Goal: Entertainment & Leisure: Consume media (video, audio)

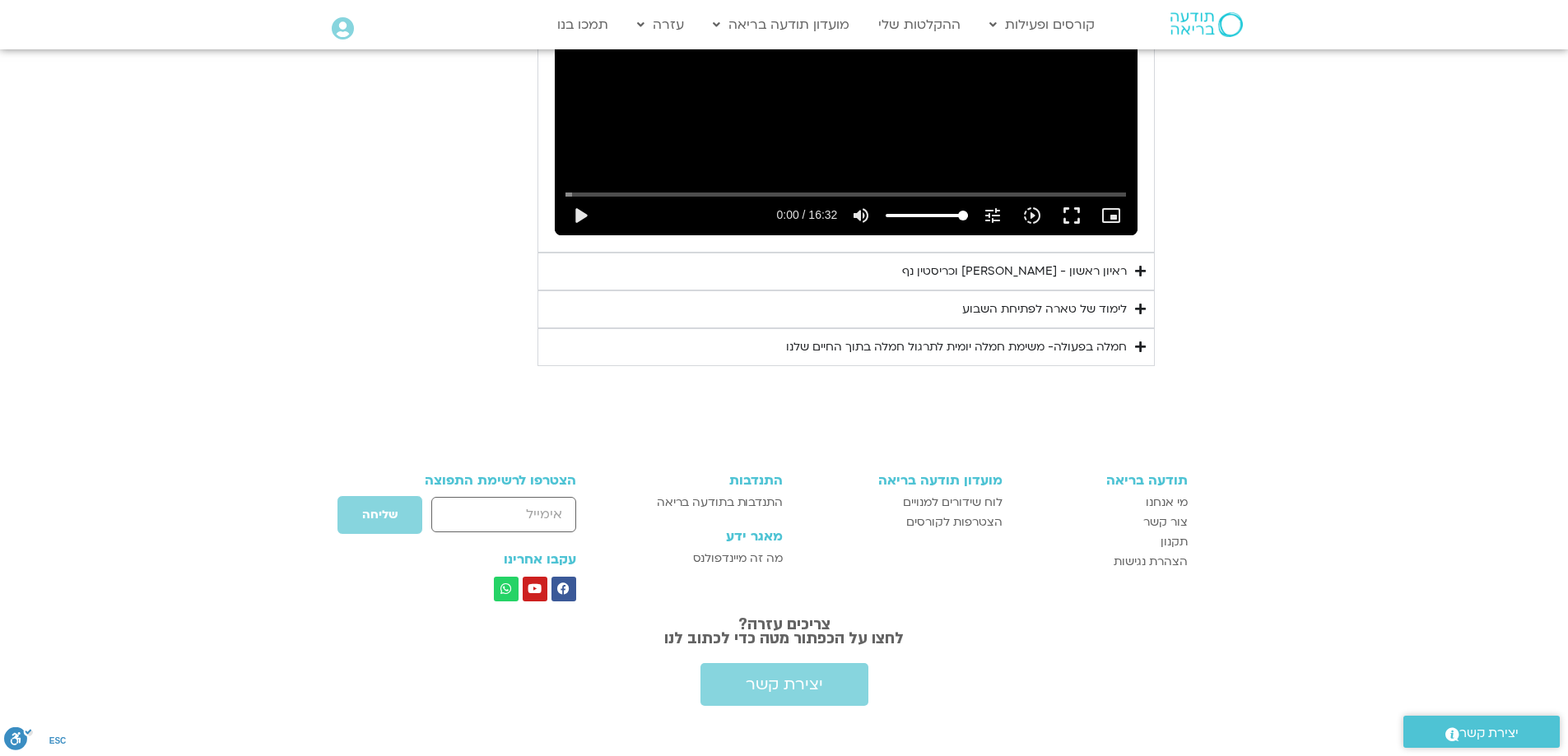
scroll to position [1089, 0]
click at [1143, 308] on icon "Accordion. Open links with Enter or Space, close with Escape, and navigate with…" at bounding box center [1141, 308] width 10 height 12
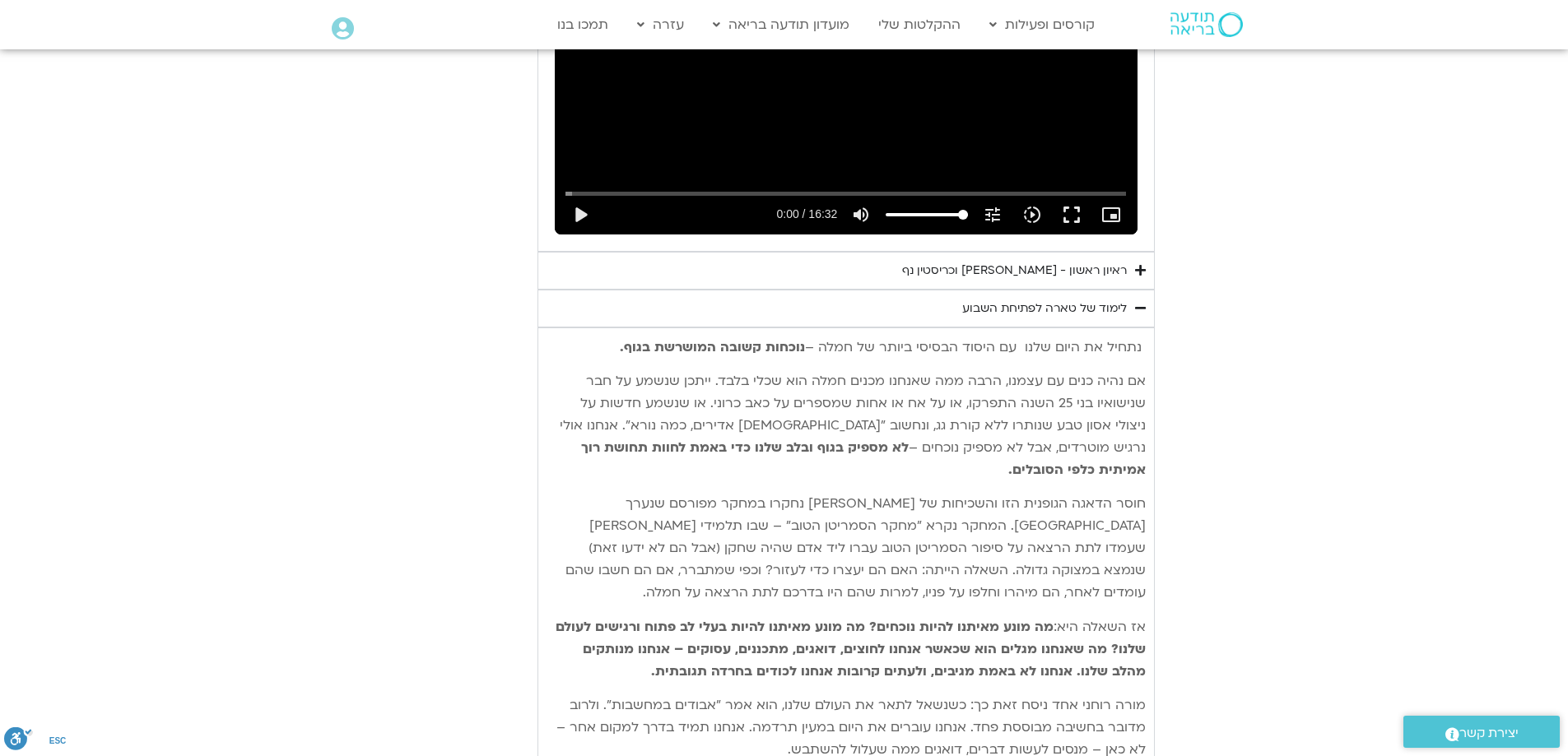
click at [986, 271] on div "ראיון ראשון - [PERSON_NAME] וכריסטין נף" at bounding box center [1015, 271] width 224 height 20
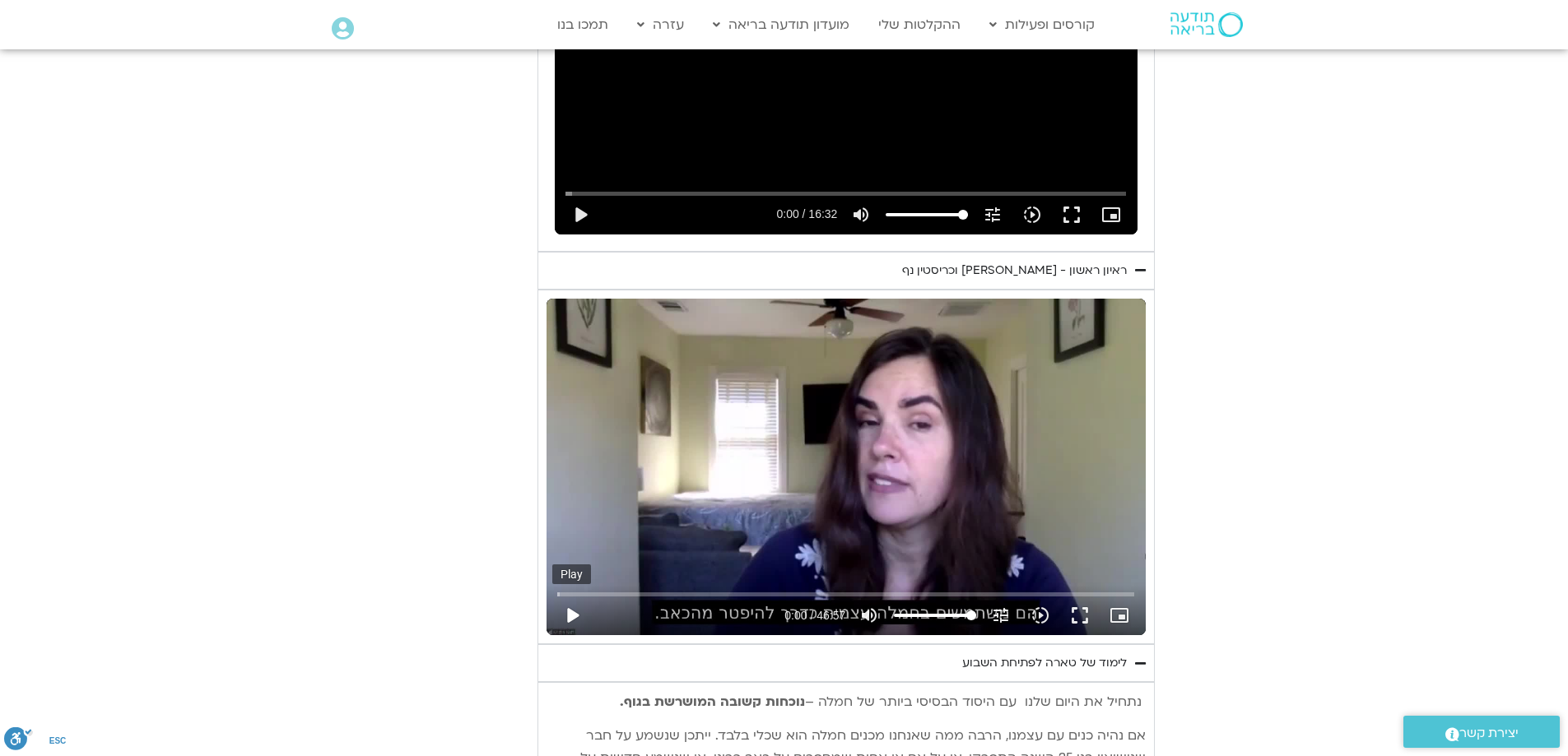
click at [573, 610] on button "play_arrow" at bounding box center [572, 616] width 39 height 39
drag, startPoint x: 561, startPoint y: 591, endPoint x: 848, endPoint y: 593, distance: 287.0
click at [848, 593] on input "Seek" at bounding box center [846, 594] width 577 height 10
click at [965, 592] on input "Seek" at bounding box center [846, 594] width 577 height 10
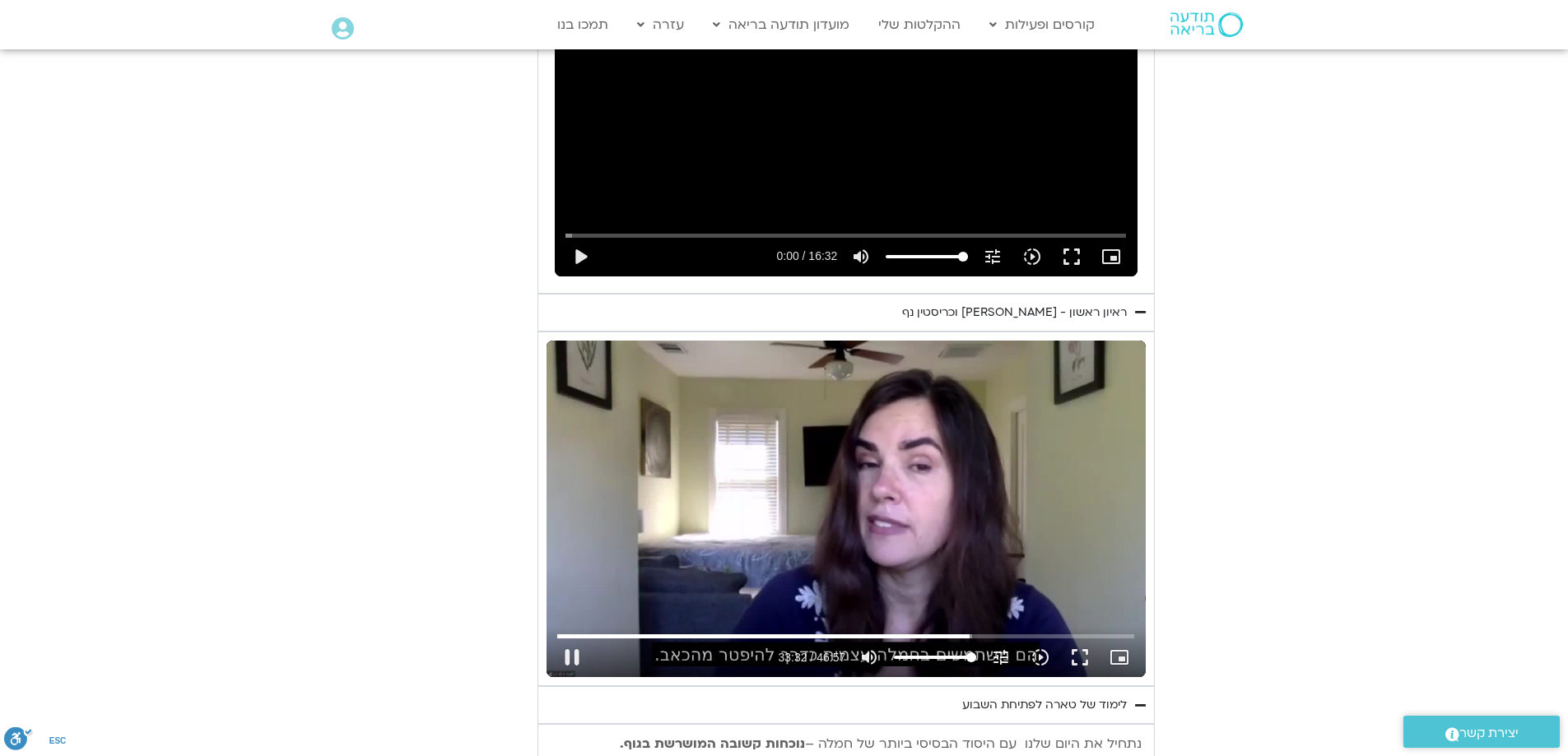
scroll to position [1007, 0]
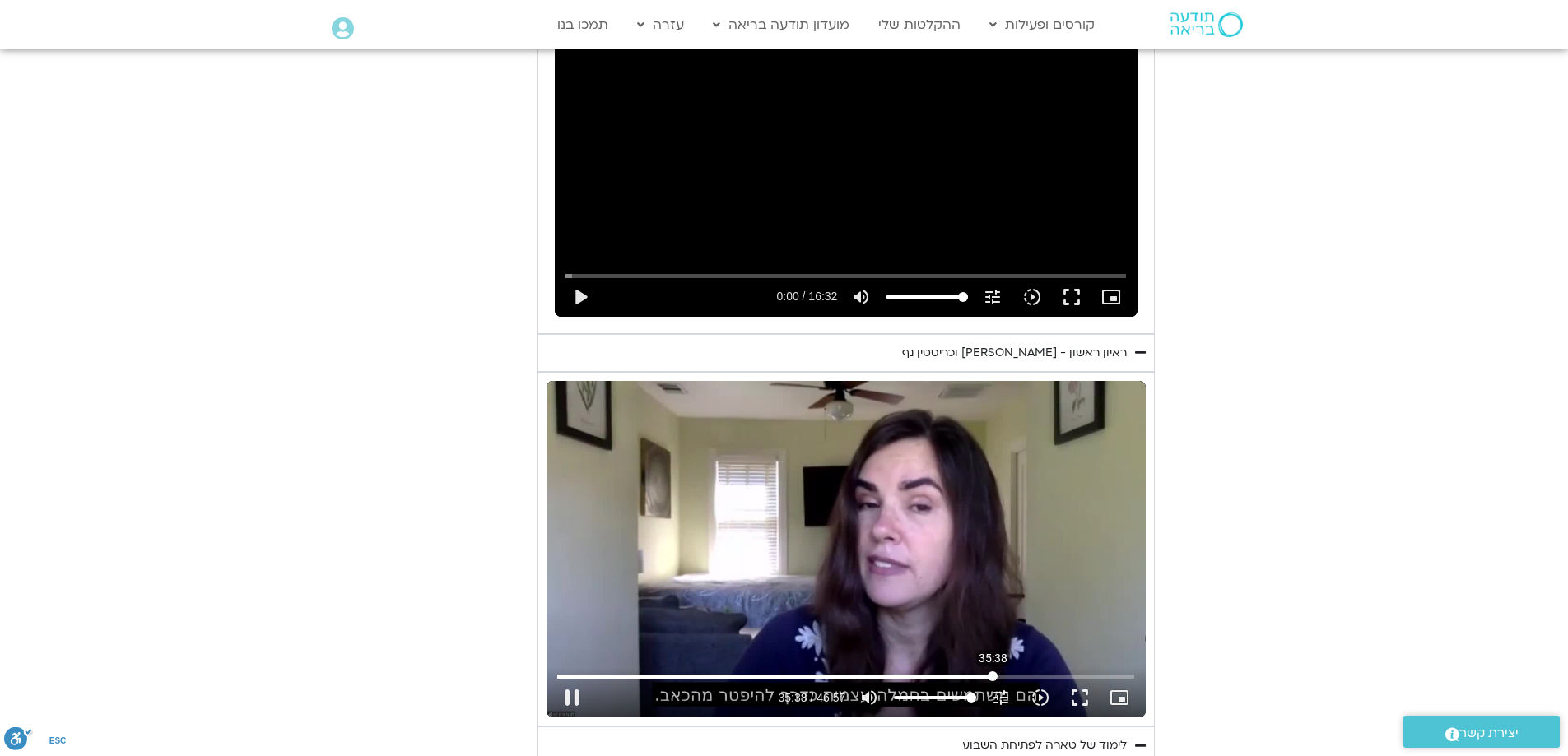
click at [993, 671] on input "Seek" at bounding box center [846, 676] width 577 height 10
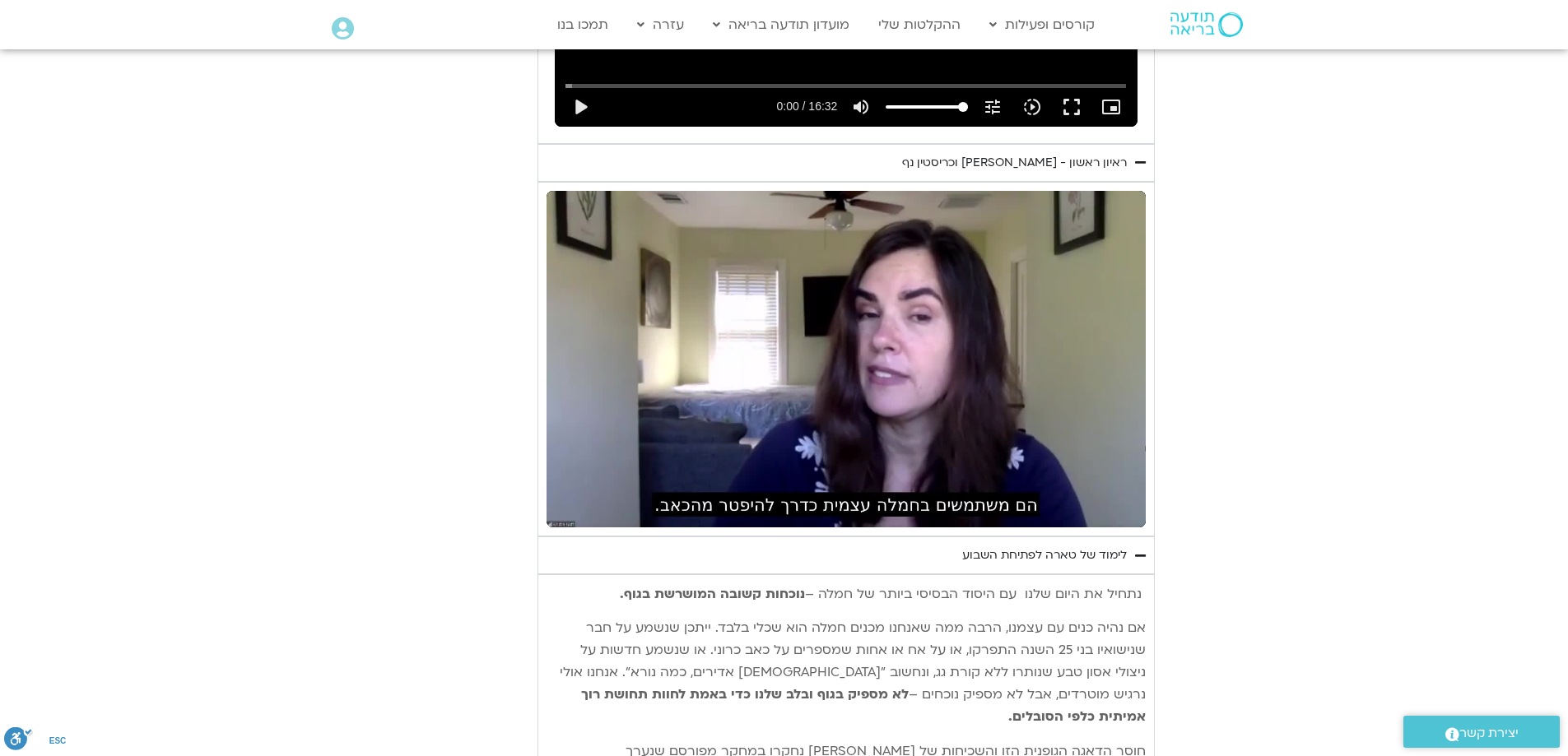
scroll to position [1089, 0]
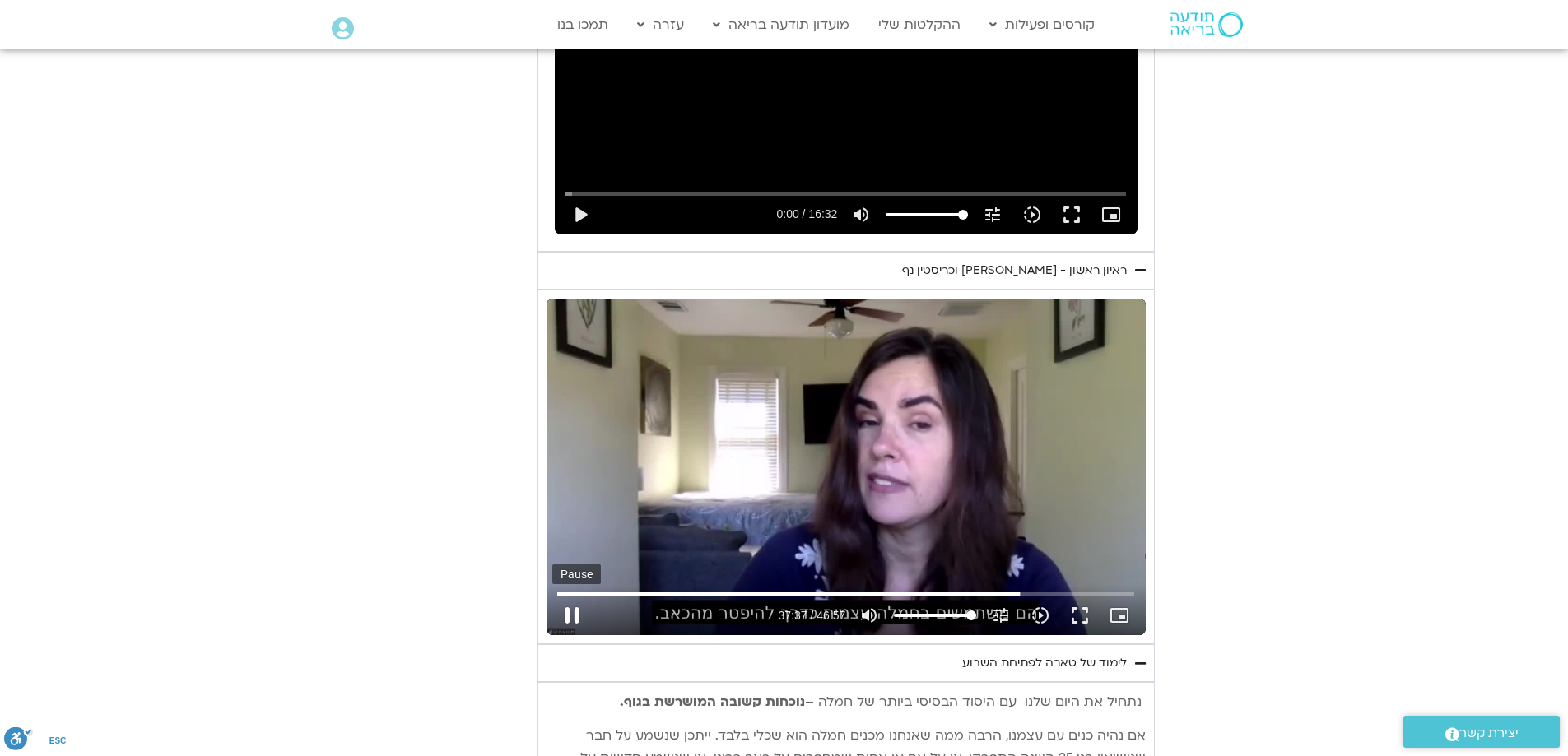
click at [573, 608] on button "pause" at bounding box center [572, 616] width 39 height 39
click at [1012, 593] on input "Seek" at bounding box center [846, 594] width 577 height 10
click at [573, 608] on button "play_arrow" at bounding box center [572, 616] width 39 height 39
click at [562, 609] on button "pause" at bounding box center [572, 616] width 39 height 39
click at [570, 615] on button "play_arrow" at bounding box center [572, 616] width 39 height 39
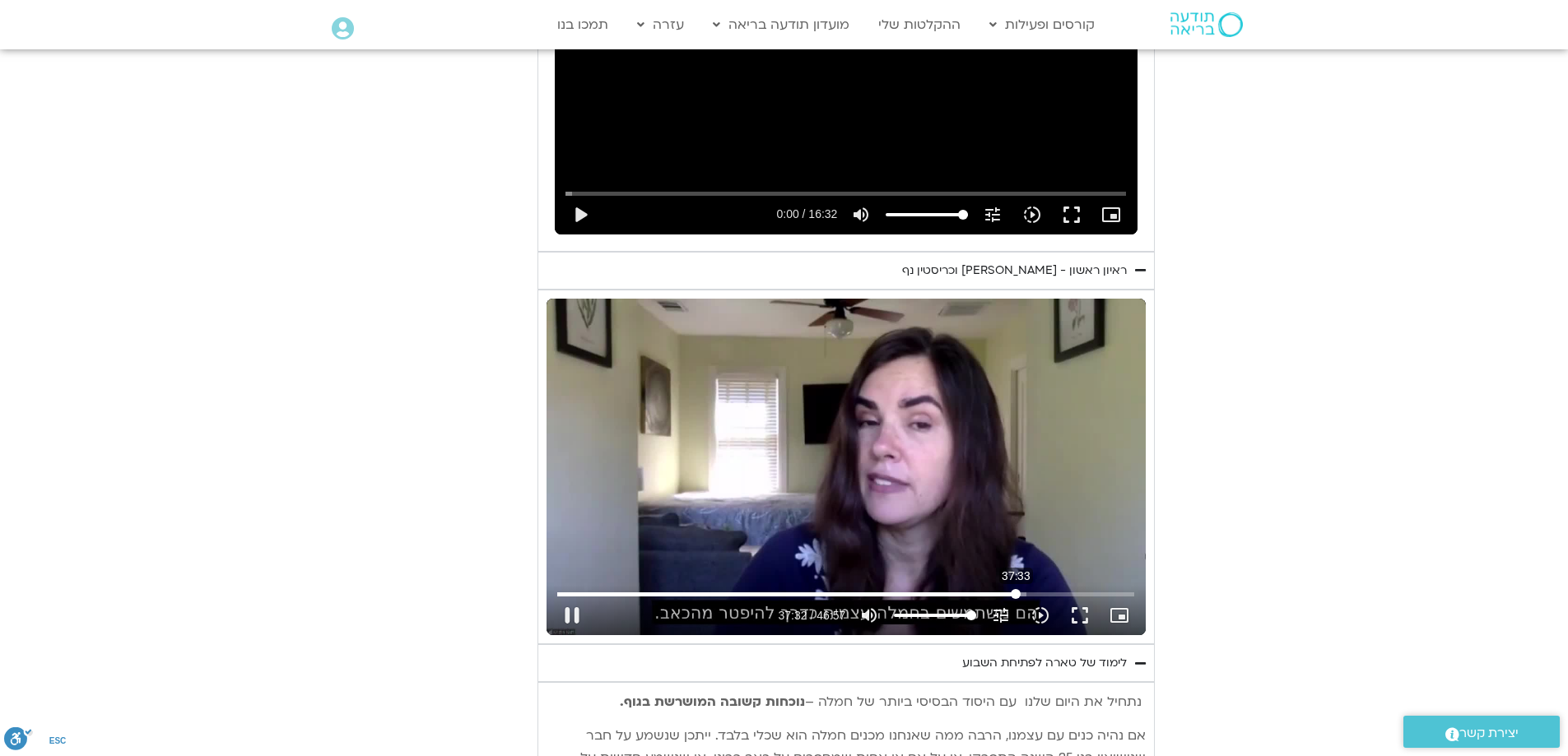
click at [1016, 596] on input "Seek" at bounding box center [846, 594] width 577 height 10
click at [569, 611] on button "pause" at bounding box center [572, 616] width 39 height 39
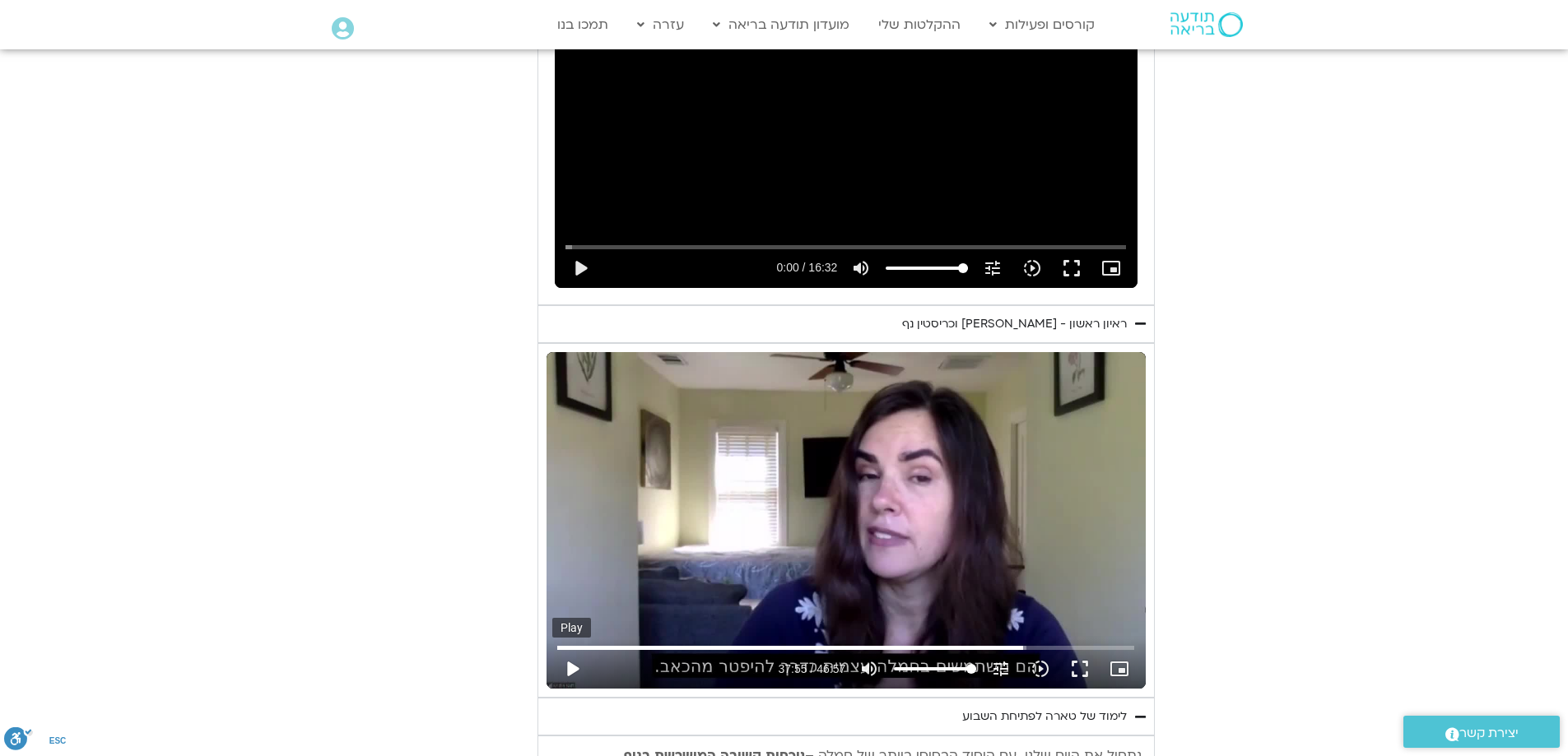
scroll to position [1007, 0]
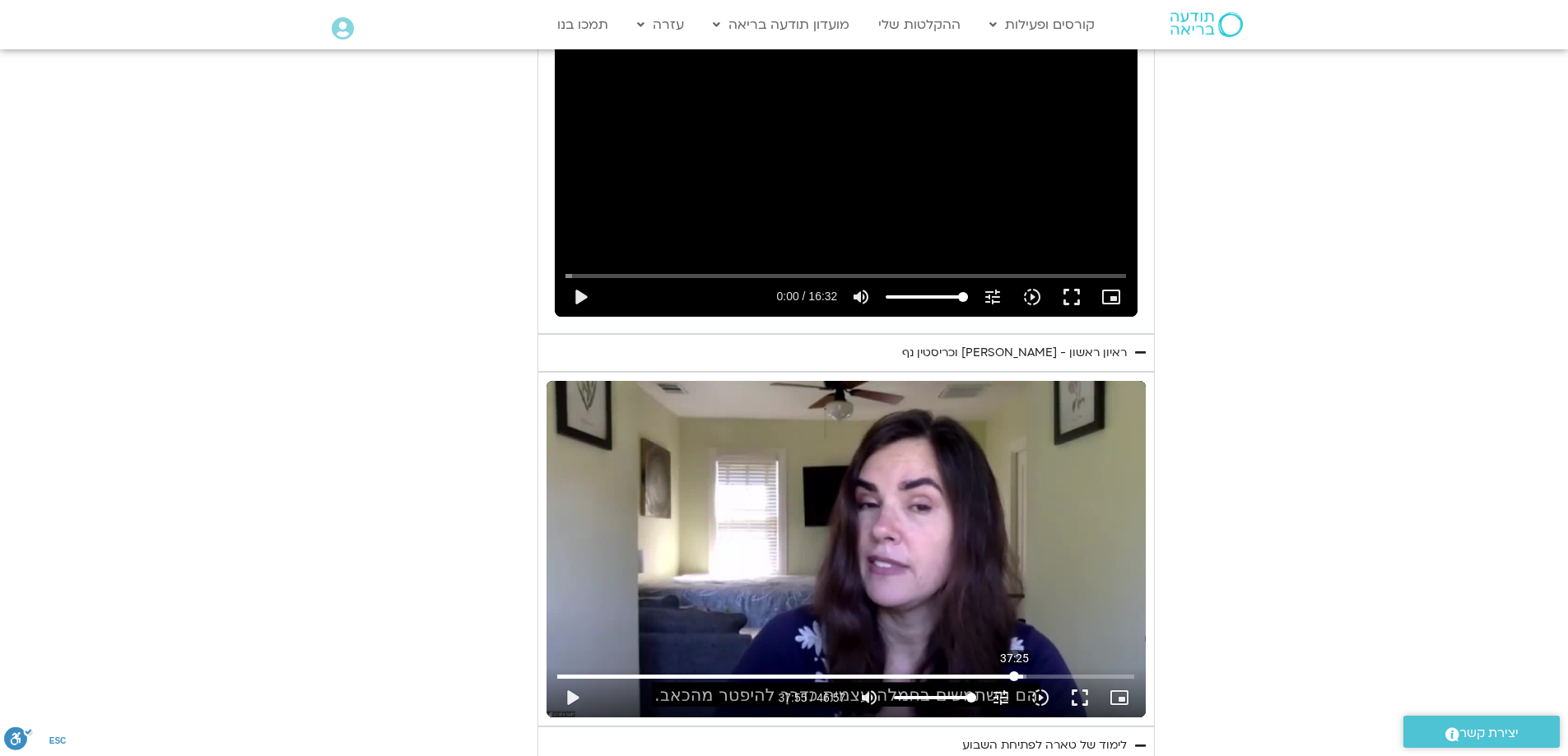
click at [1014, 677] on input "Seek" at bounding box center [846, 676] width 577 height 10
click at [573, 693] on button "play_arrow" at bounding box center [572, 698] width 39 height 39
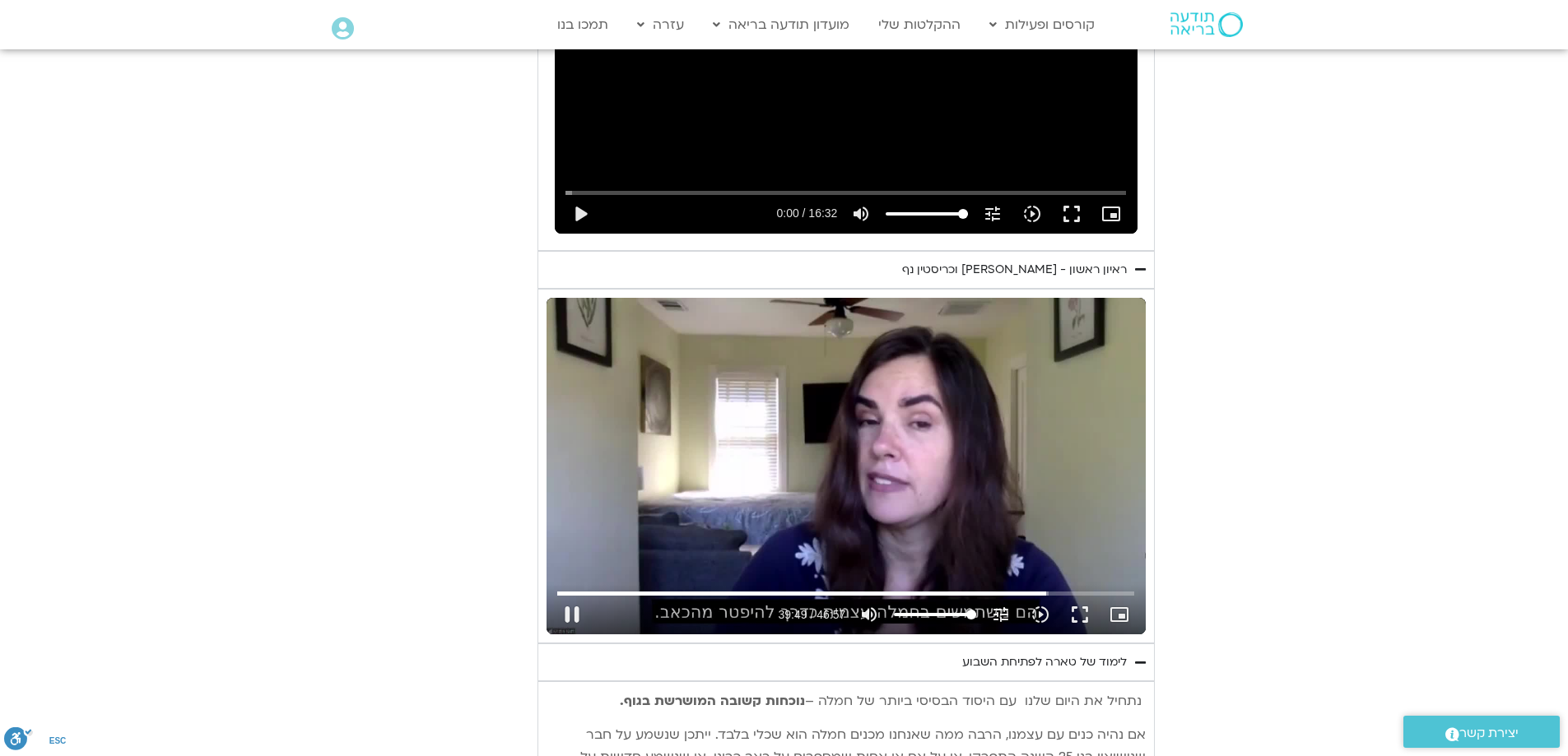
scroll to position [1171, 0]
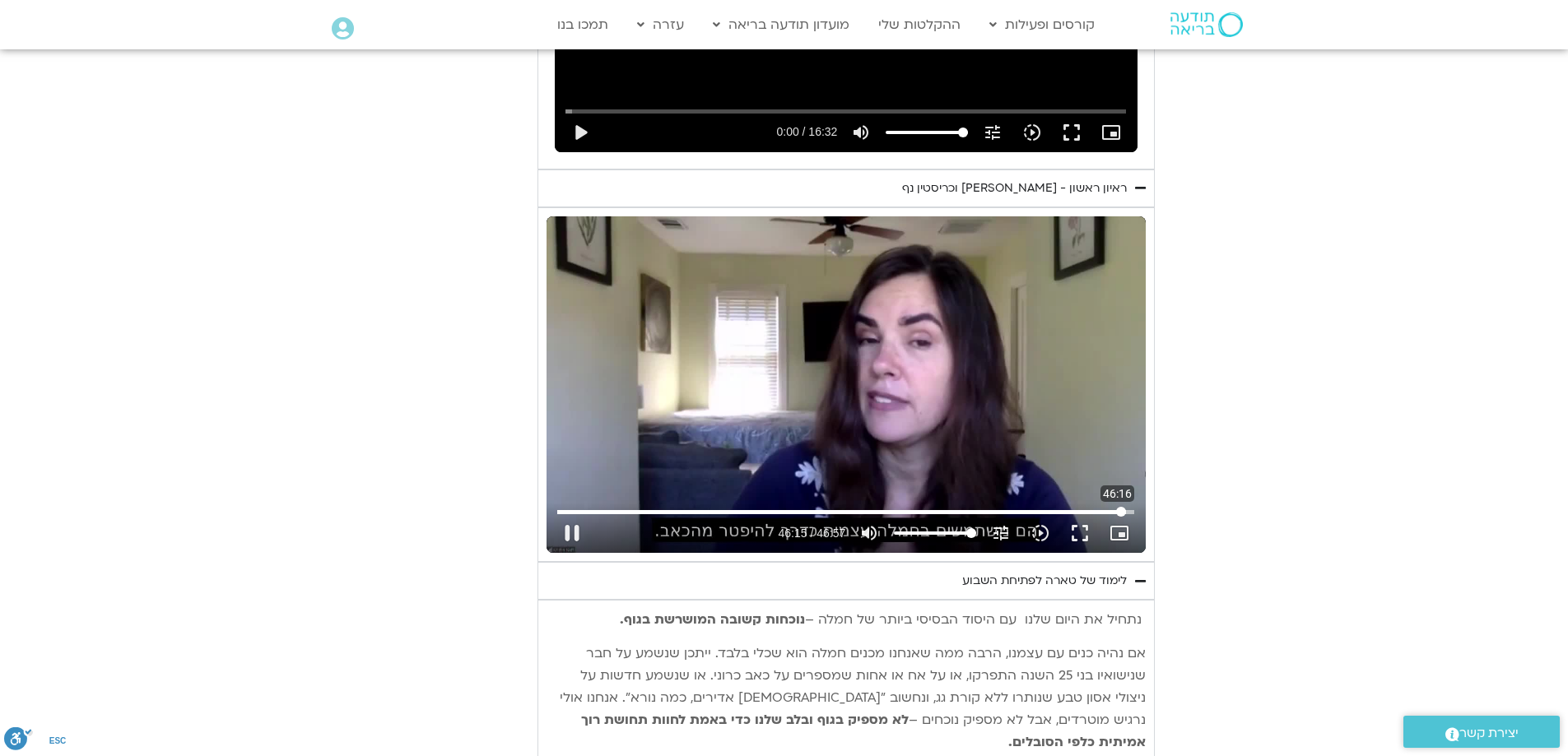
click at [1121, 512] on input "Seek" at bounding box center [846, 512] width 577 height 10
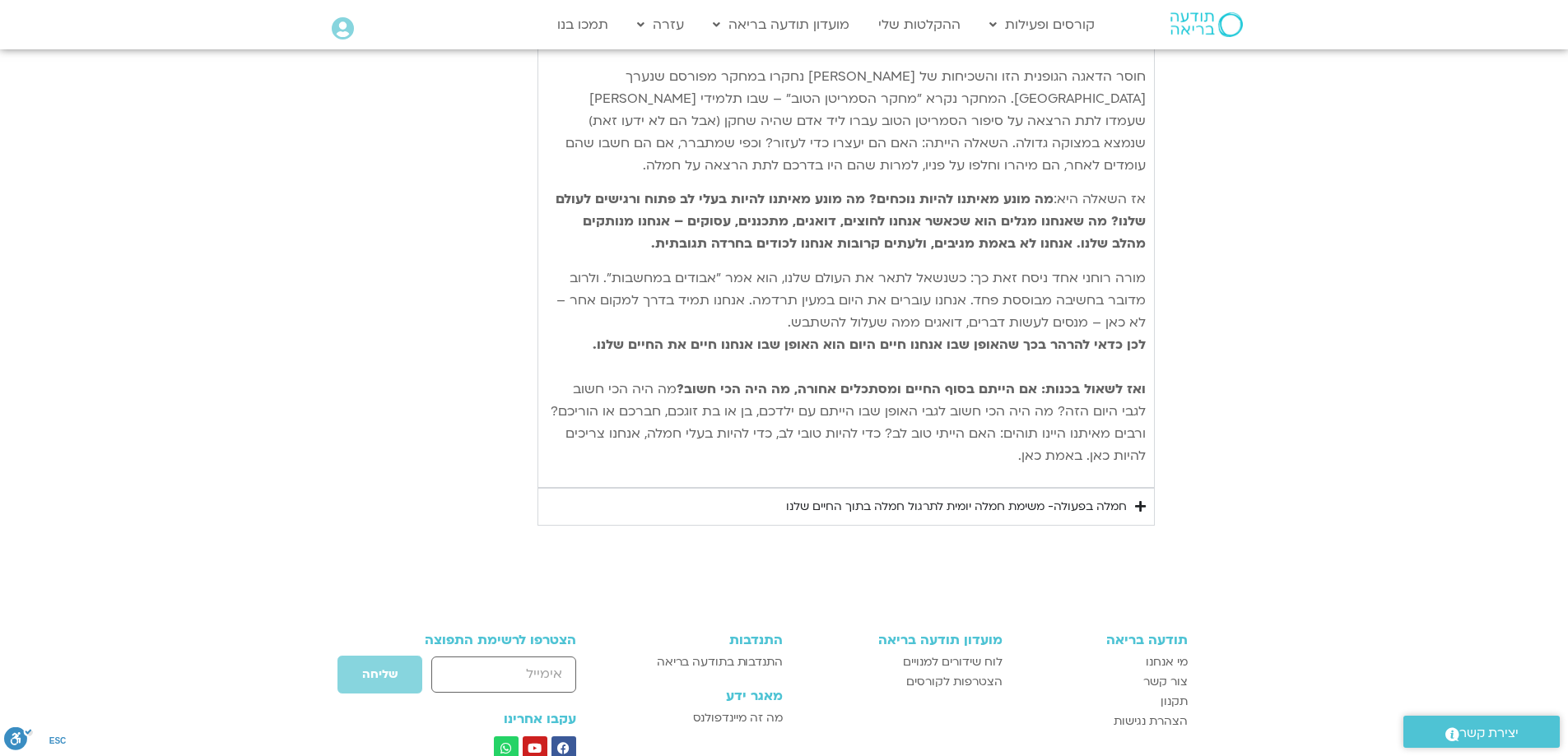
scroll to position [1912, 0]
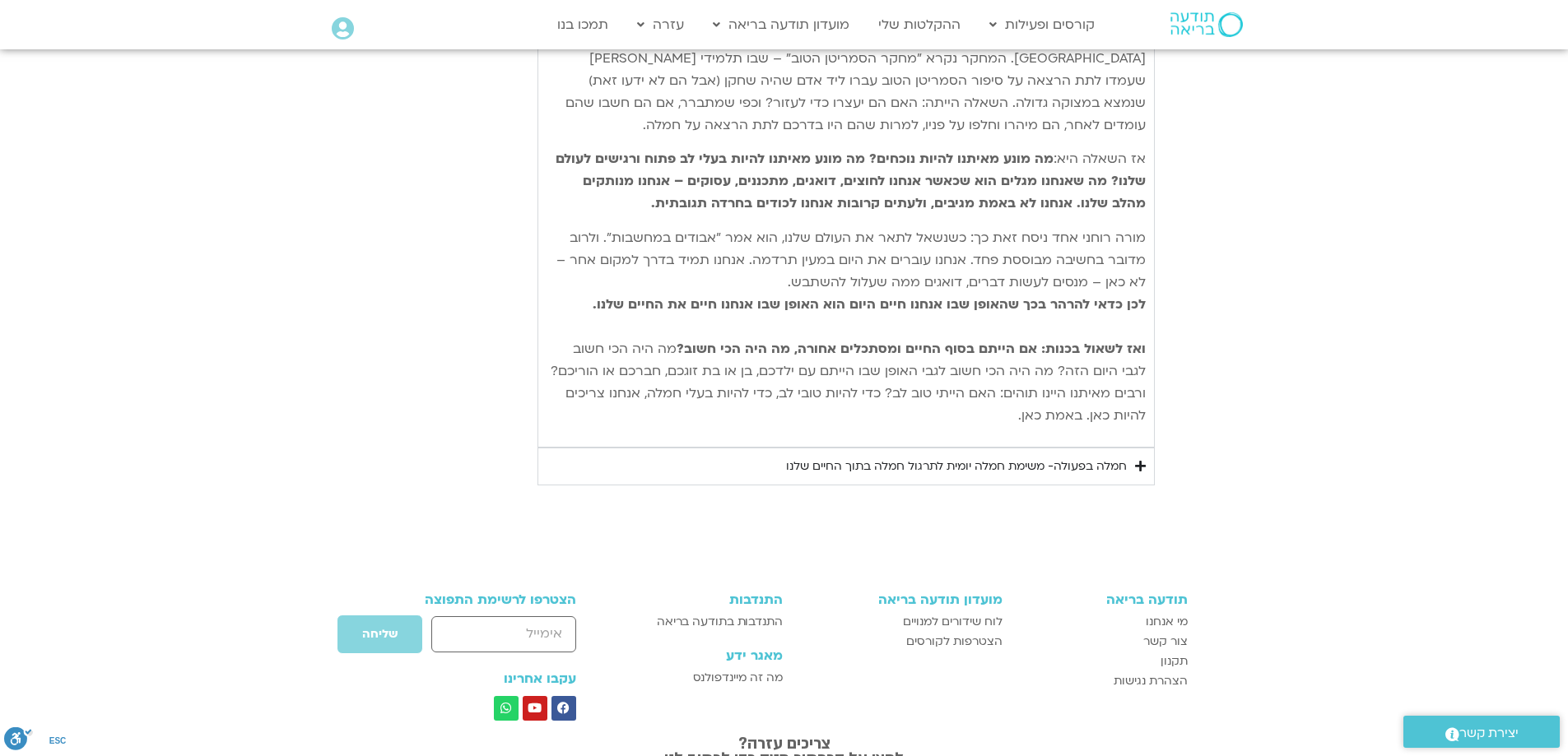
type input "2817.733333"
